Goal: Transaction & Acquisition: Purchase product/service

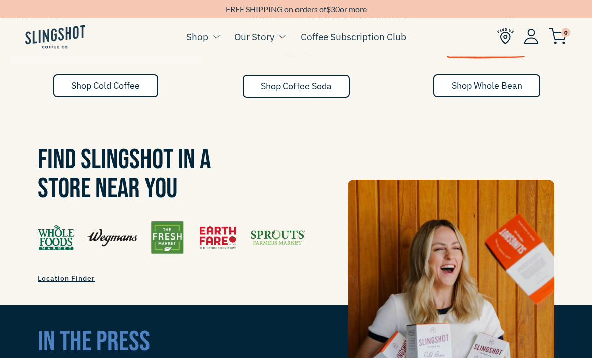
scroll to position [653, 0]
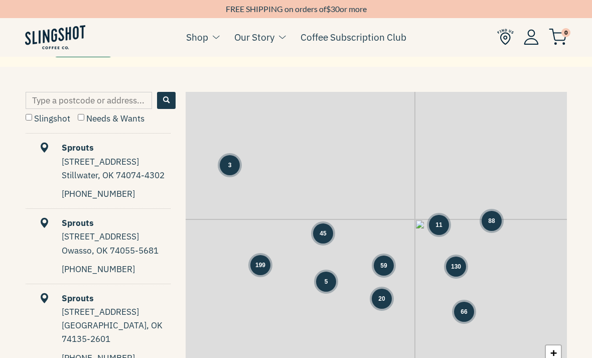
scroll to position [448, 0]
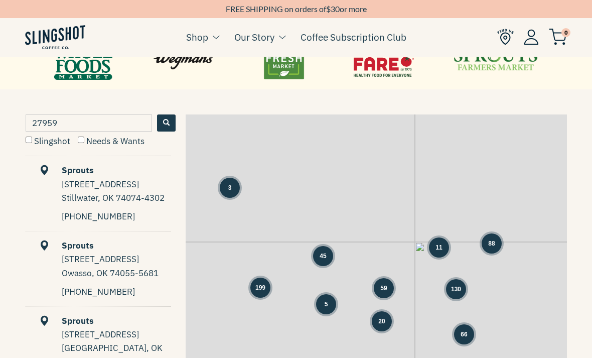
type input "27959"
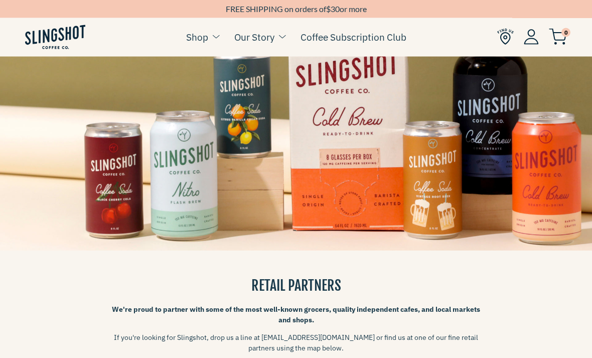
scroll to position [0, 0]
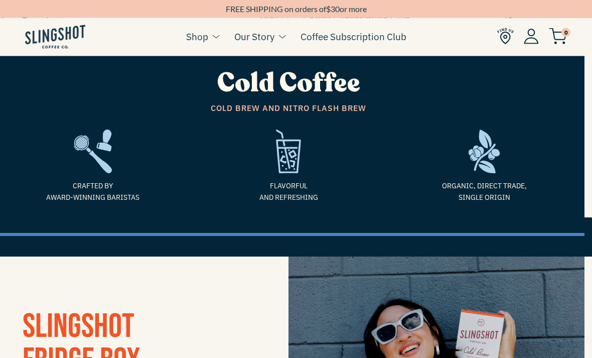
scroll to position [0, 8]
